Goal: Transaction & Acquisition: Purchase product/service

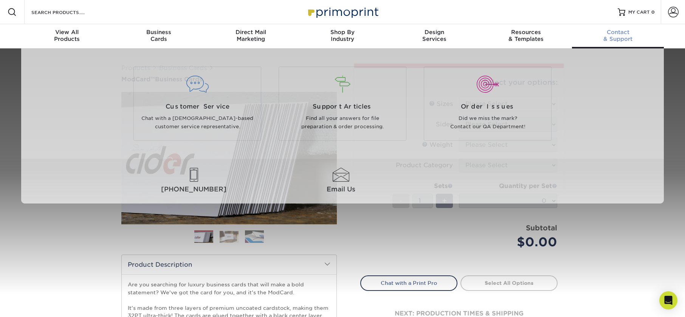
click at [614, 34] on span "Contact" at bounding box center [618, 32] width 92 height 7
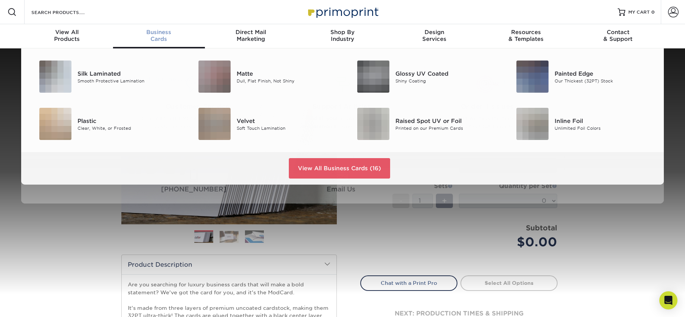
click at [165, 36] on div "Business Cards" at bounding box center [159, 36] width 92 height 14
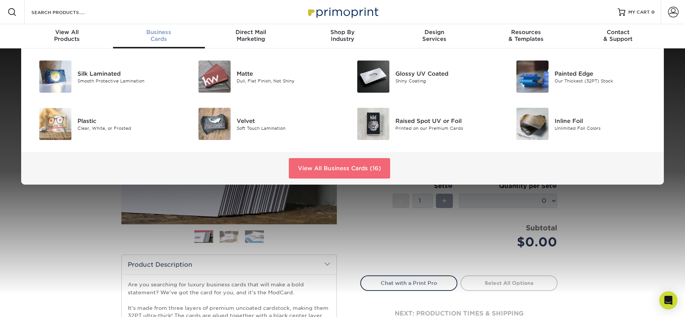
click at [327, 167] on link "View All Business Cards (16)" at bounding box center [339, 168] width 101 height 20
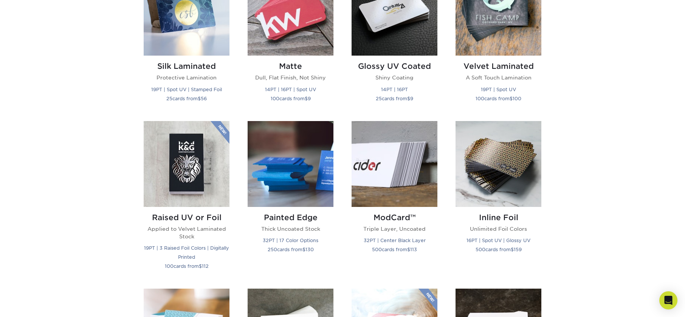
scroll to position [416, 0]
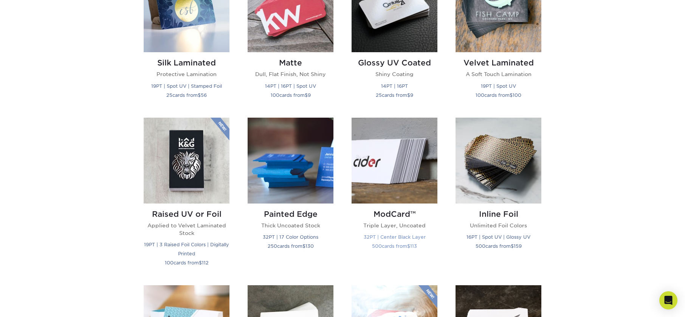
click at [396, 167] on img at bounding box center [395, 161] width 86 height 86
